Goal: Task Accomplishment & Management: Manage account settings

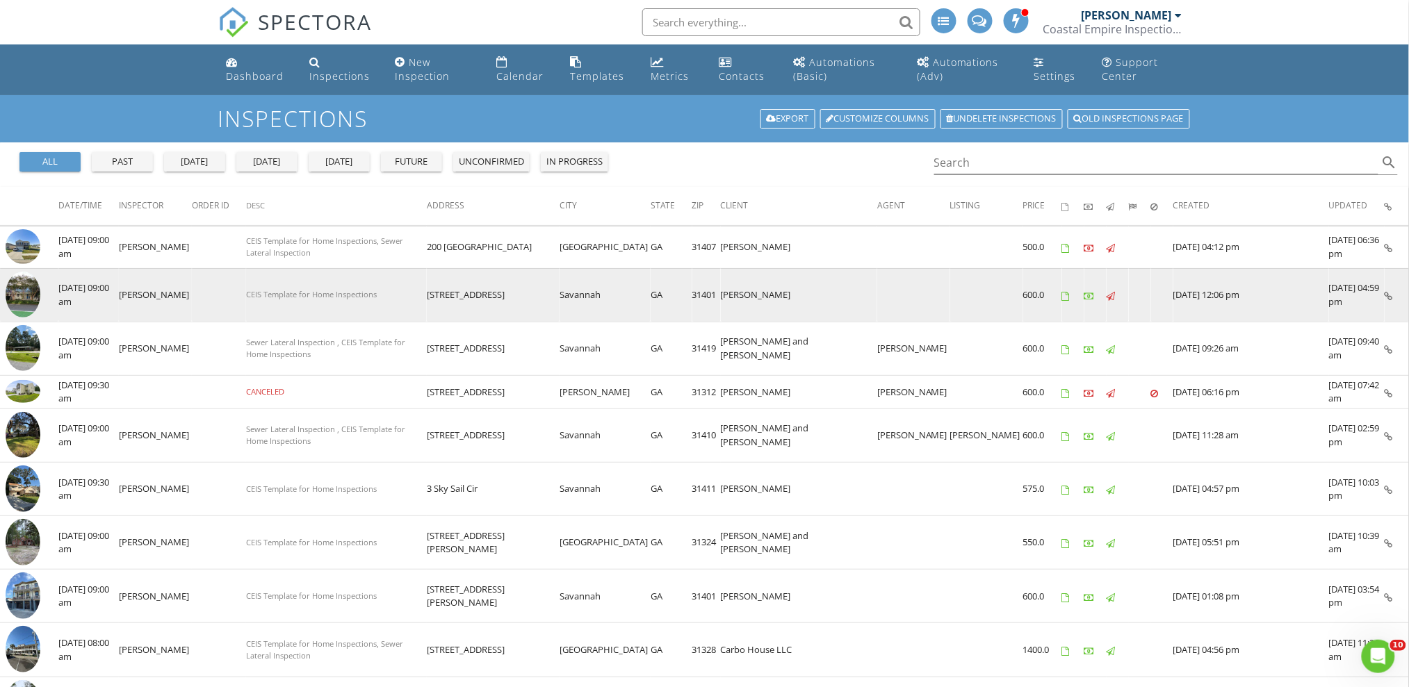
click at [27, 304] on img at bounding box center [23, 295] width 35 height 47
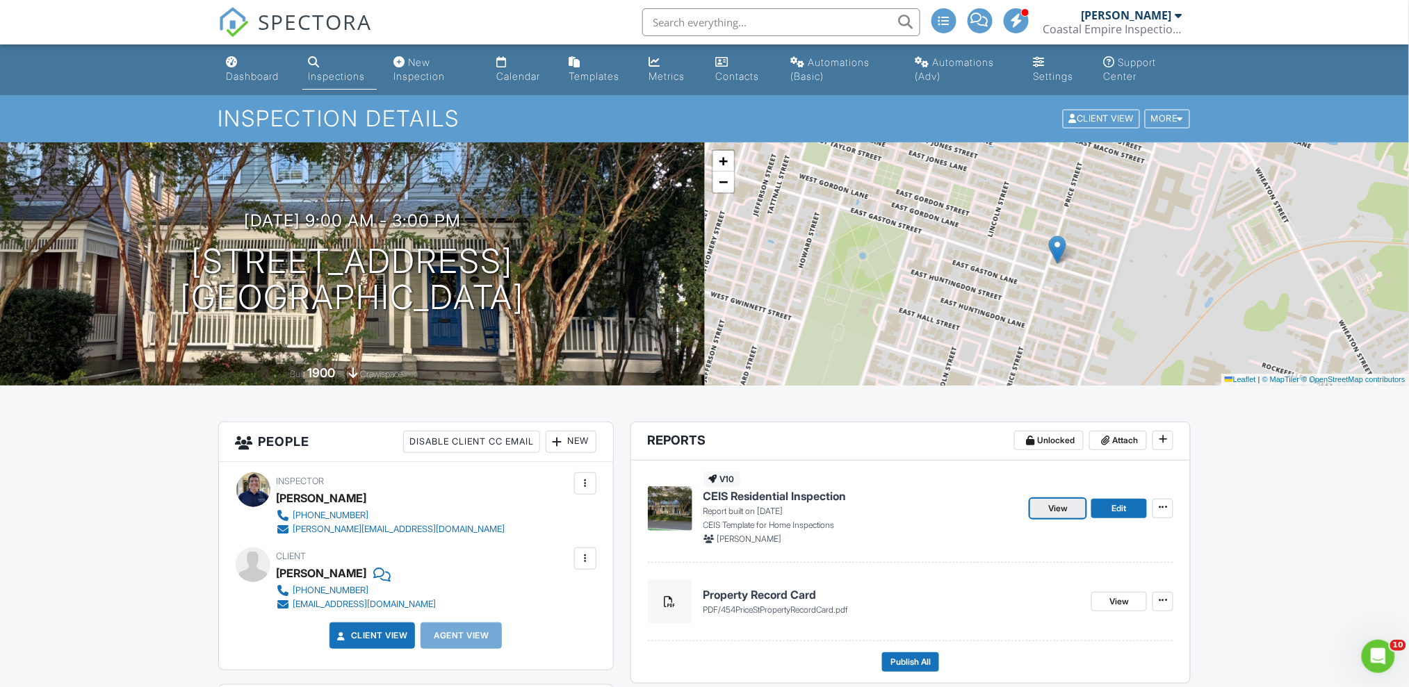
click at [1052, 510] on span "View" at bounding box center [1057, 509] width 19 height 14
click at [920, 656] on span "Publish All" at bounding box center [910, 662] width 40 height 14
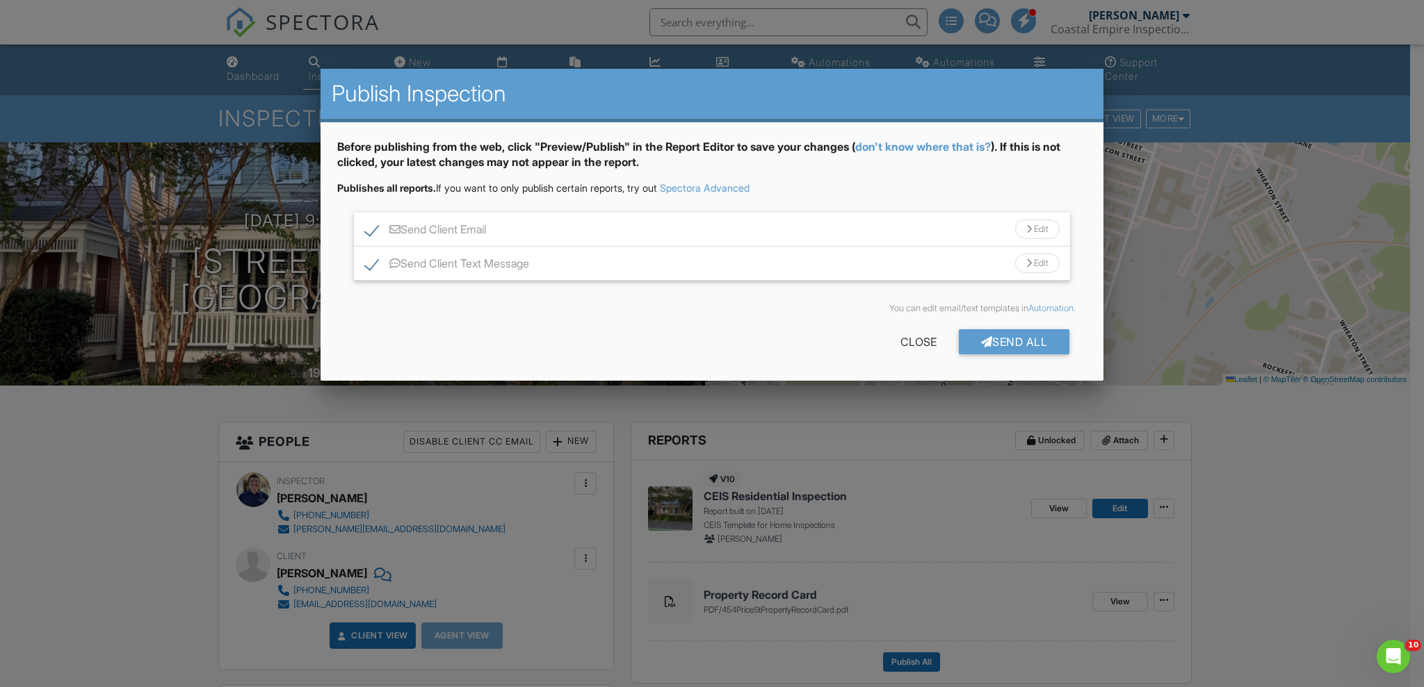
click at [373, 264] on label "Send Client Text Message" at bounding box center [447, 265] width 164 height 17
checkbox input "false"
click at [1035, 341] on div "Send All" at bounding box center [1014, 341] width 111 height 25
